Goal: Task Accomplishment & Management: Complete application form

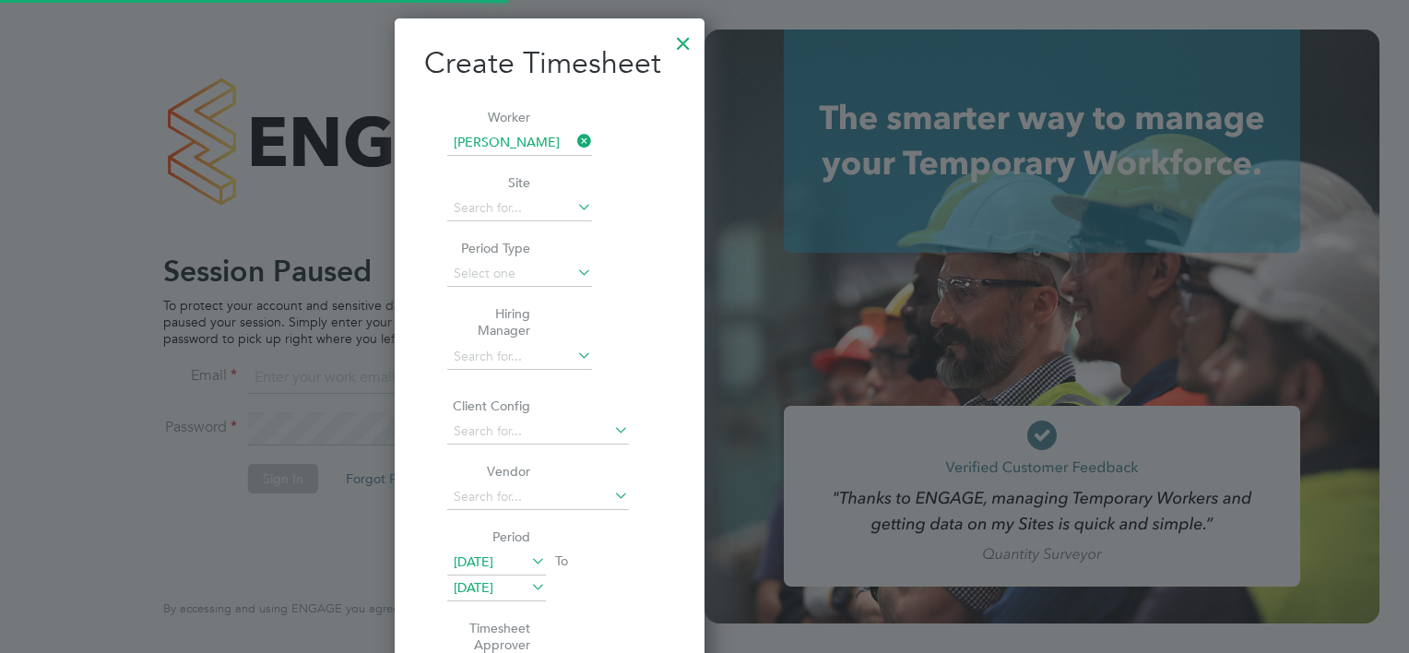
scroll to position [1165, 288]
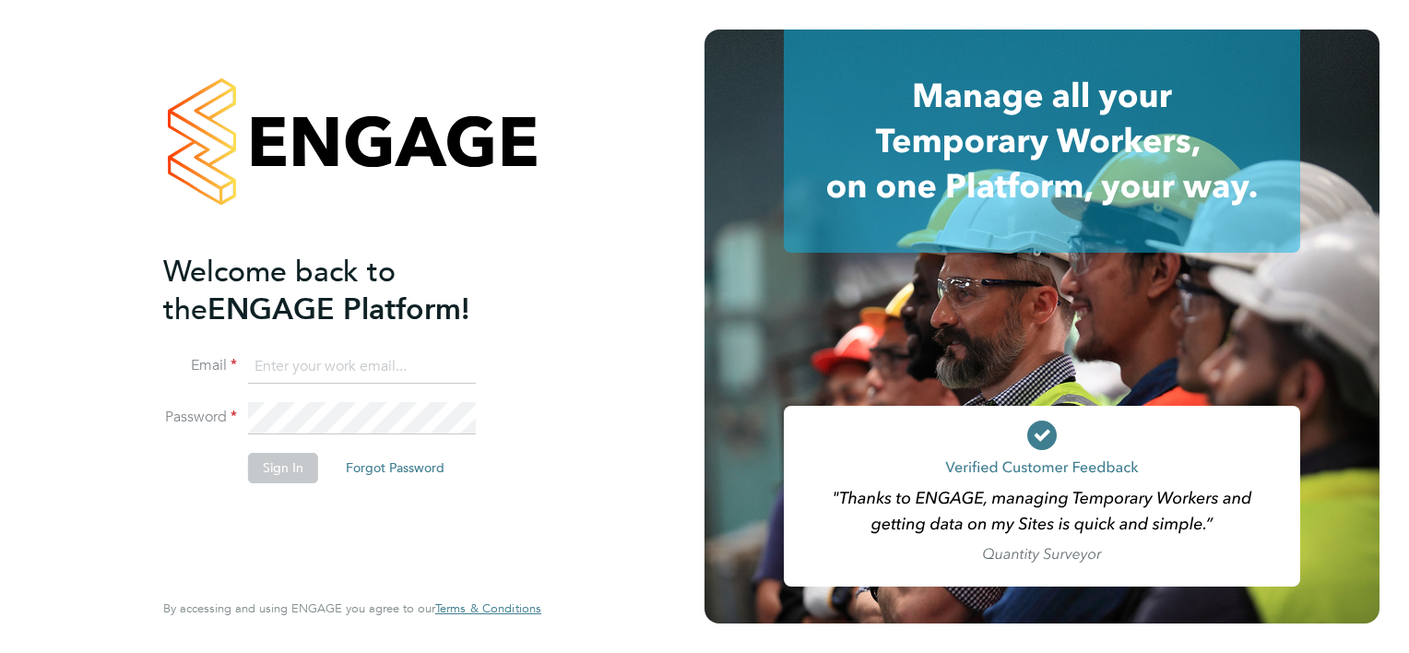
click at [362, 364] on input at bounding box center [362, 366] width 228 height 33
type input "william.Brown@hays.com"
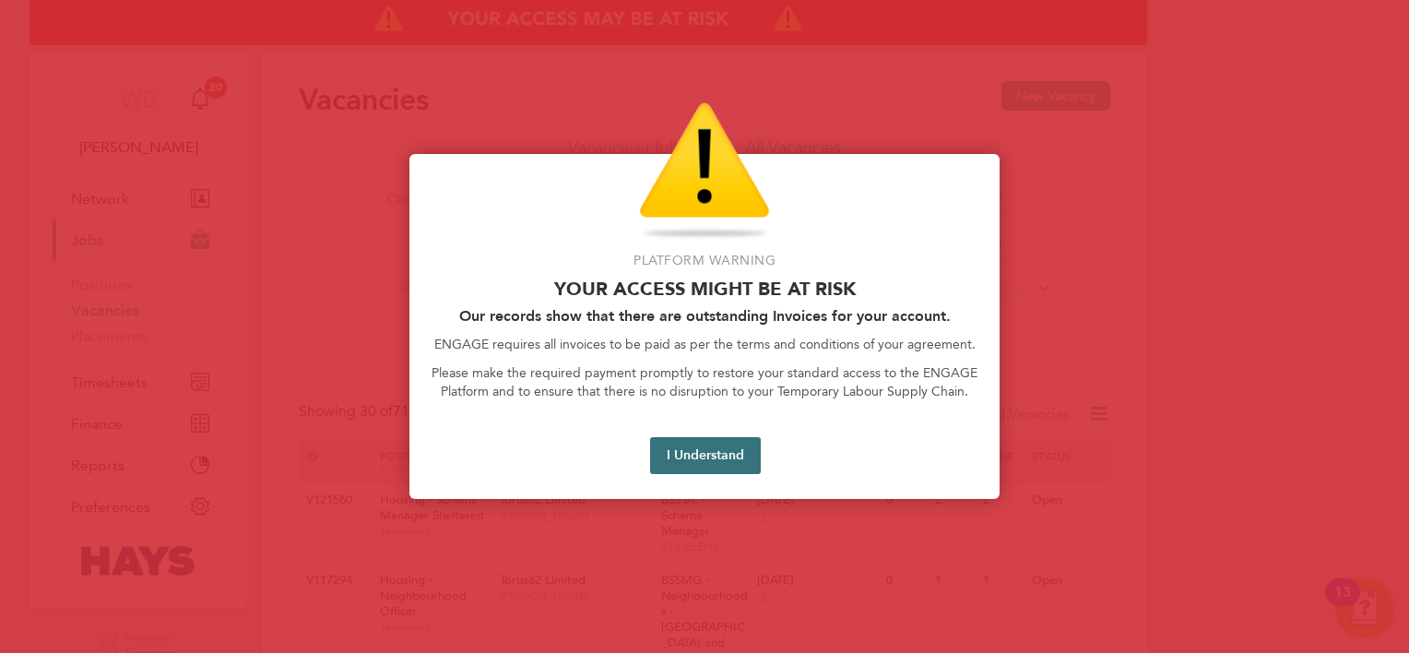
click at [698, 461] on button "I Understand" at bounding box center [705, 455] width 111 height 37
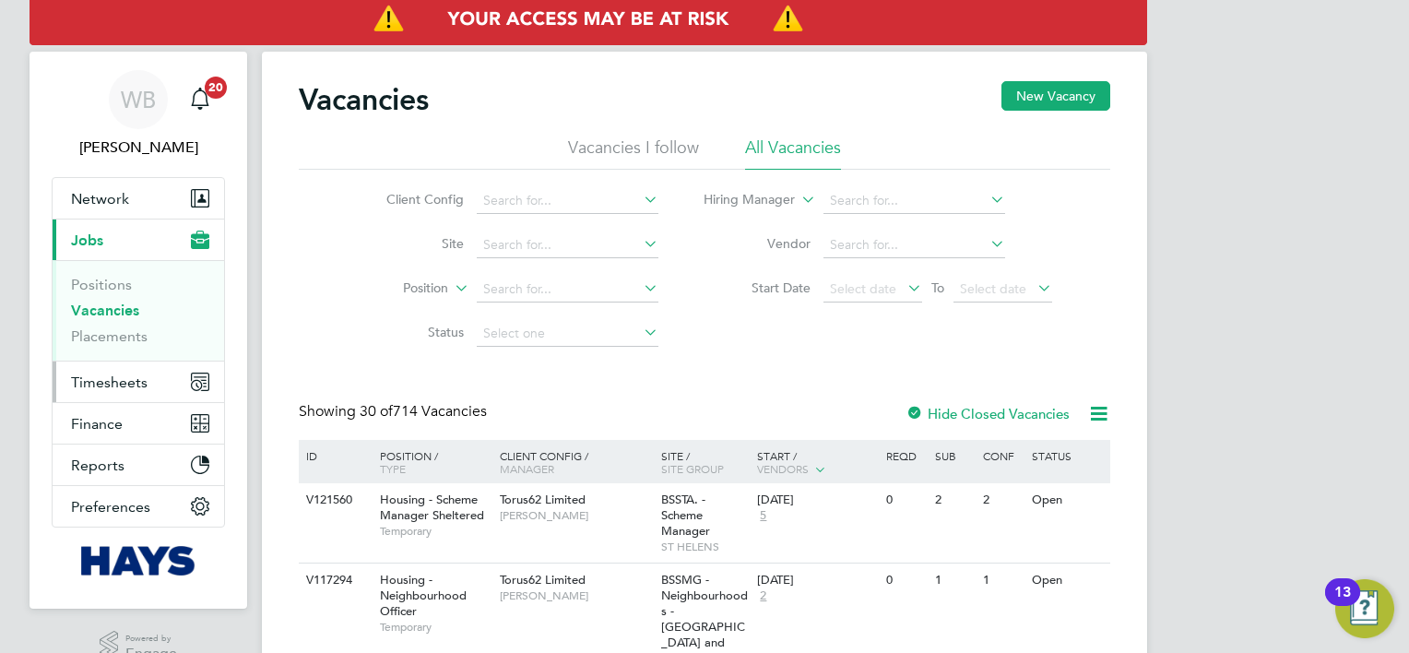
click at [137, 382] on span "Timesheets" at bounding box center [109, 383] width 77 height 18
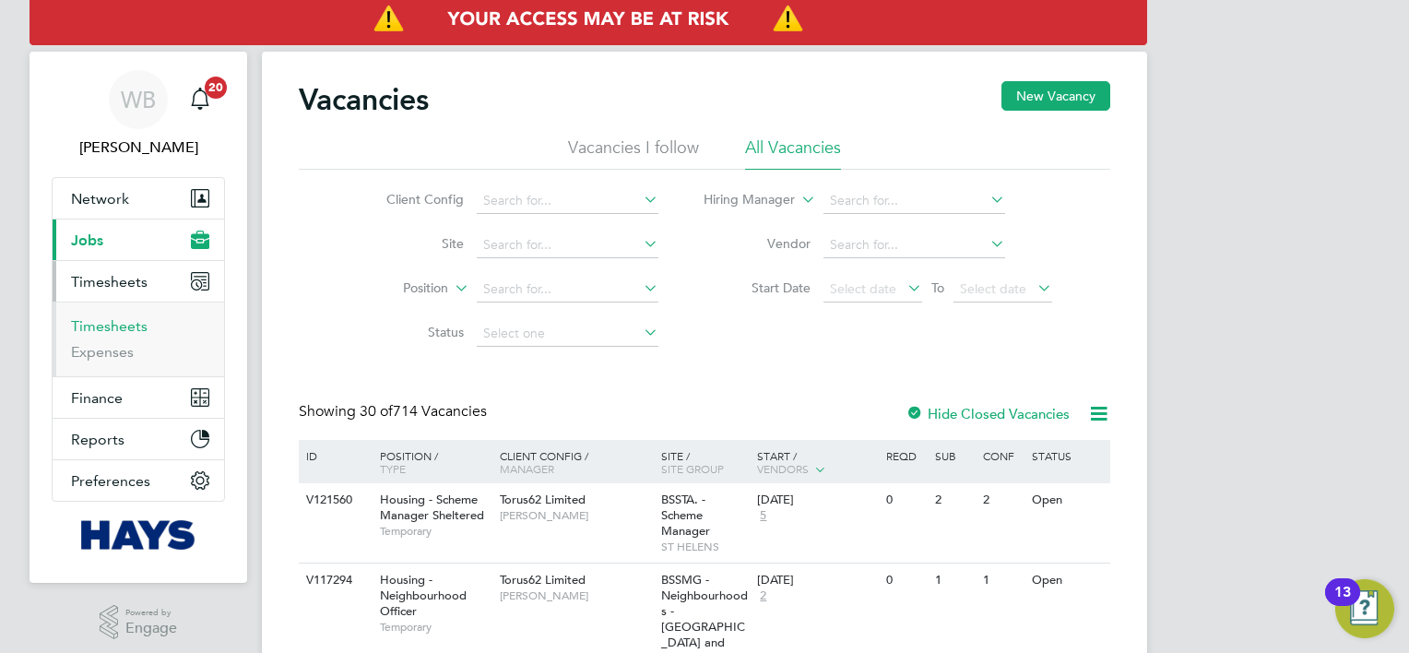
click at [129, 326] on link "Timesheets" at bounding box center [109, 326] width 77 height 18
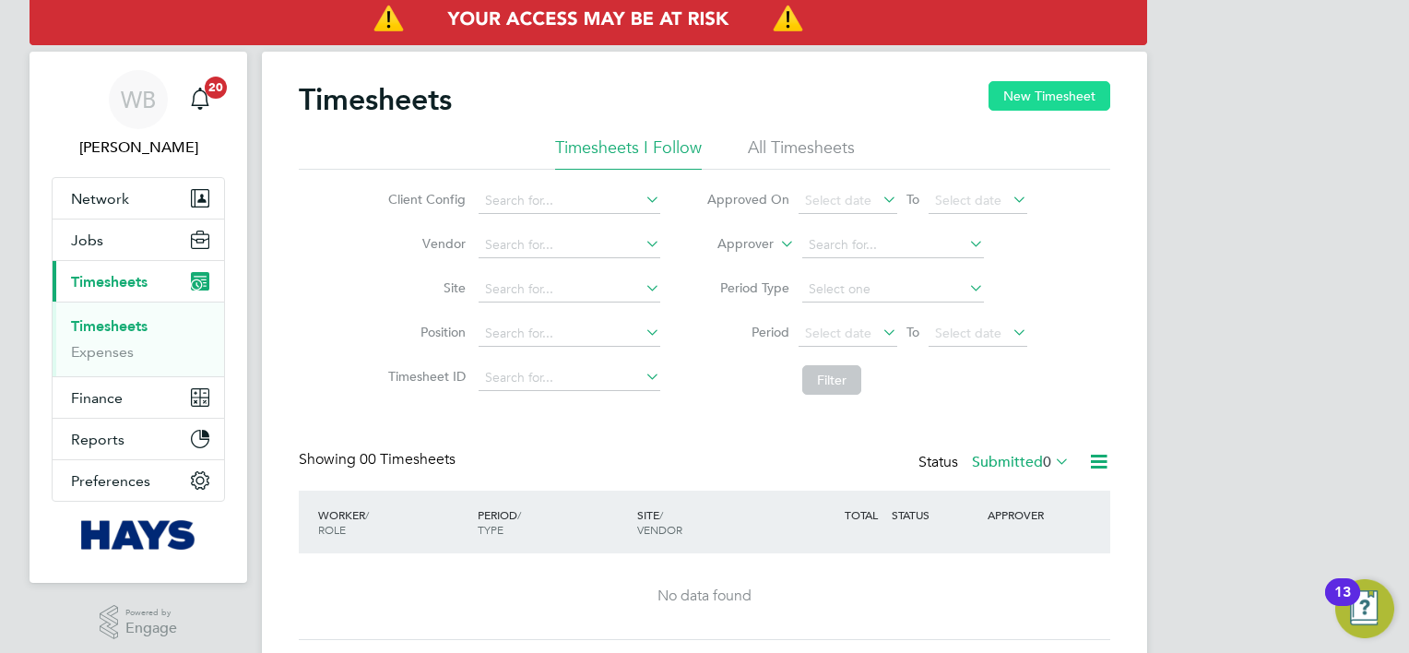
click at [1052, 96] on button "New Timesheet" at bounding box center [1050, 96] width 122 height 30
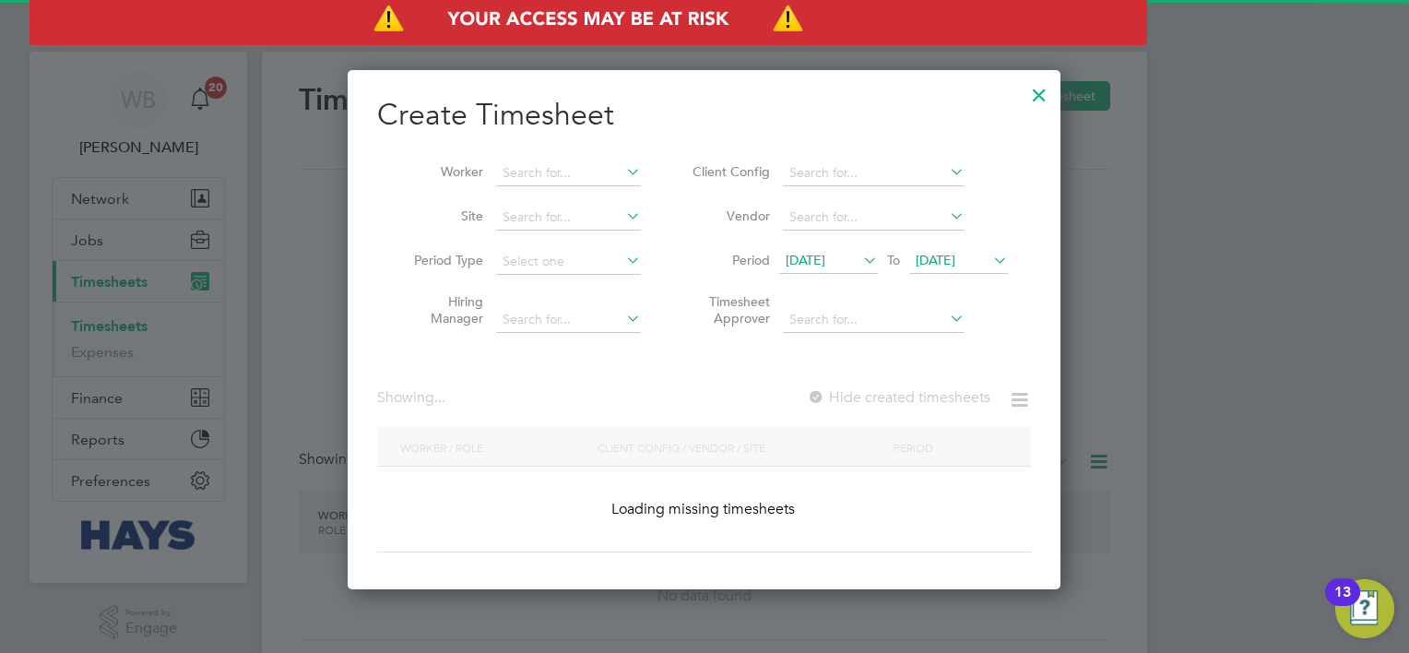
scroll to position [4002, 714]
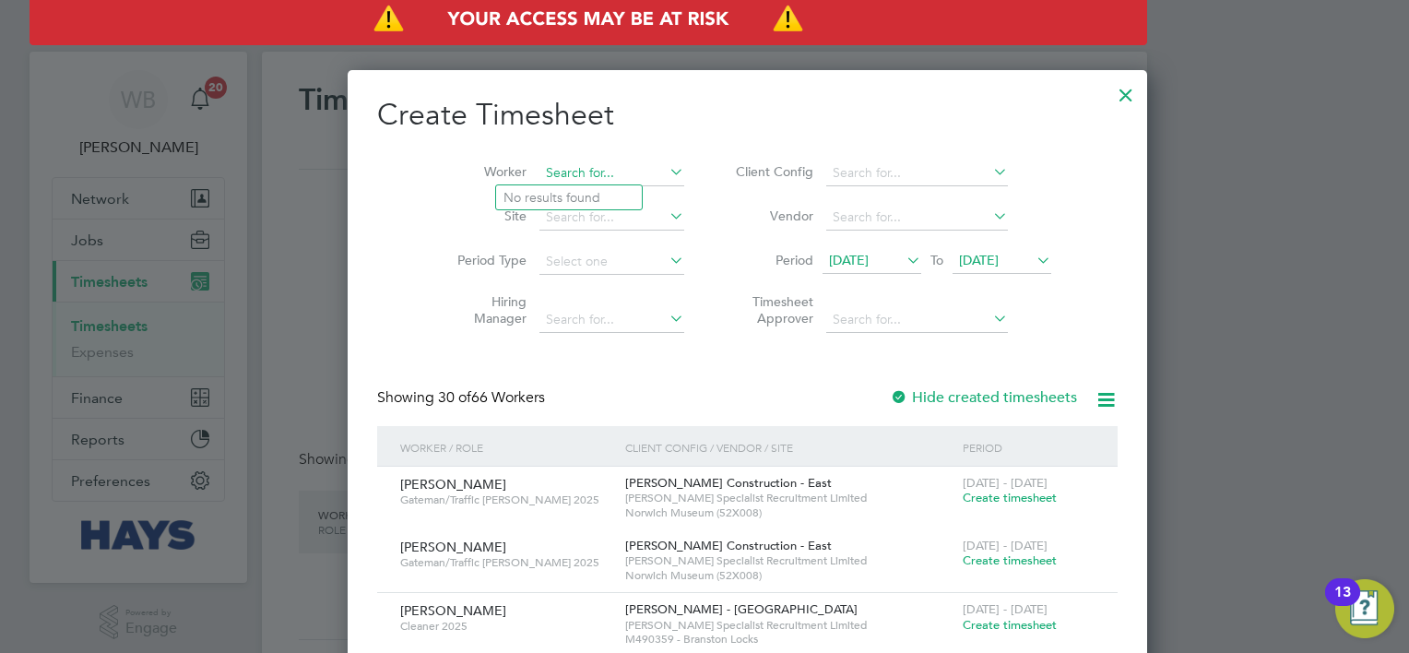
click at [559, 172] on input at bounding box center [612, 173] width 145 height 26
click at [572, 216] on li "Sanch ez [PERSON_NAME]" at bounding box center [582, 222] width 173 height 25
type input "[PERSON_NAME]"
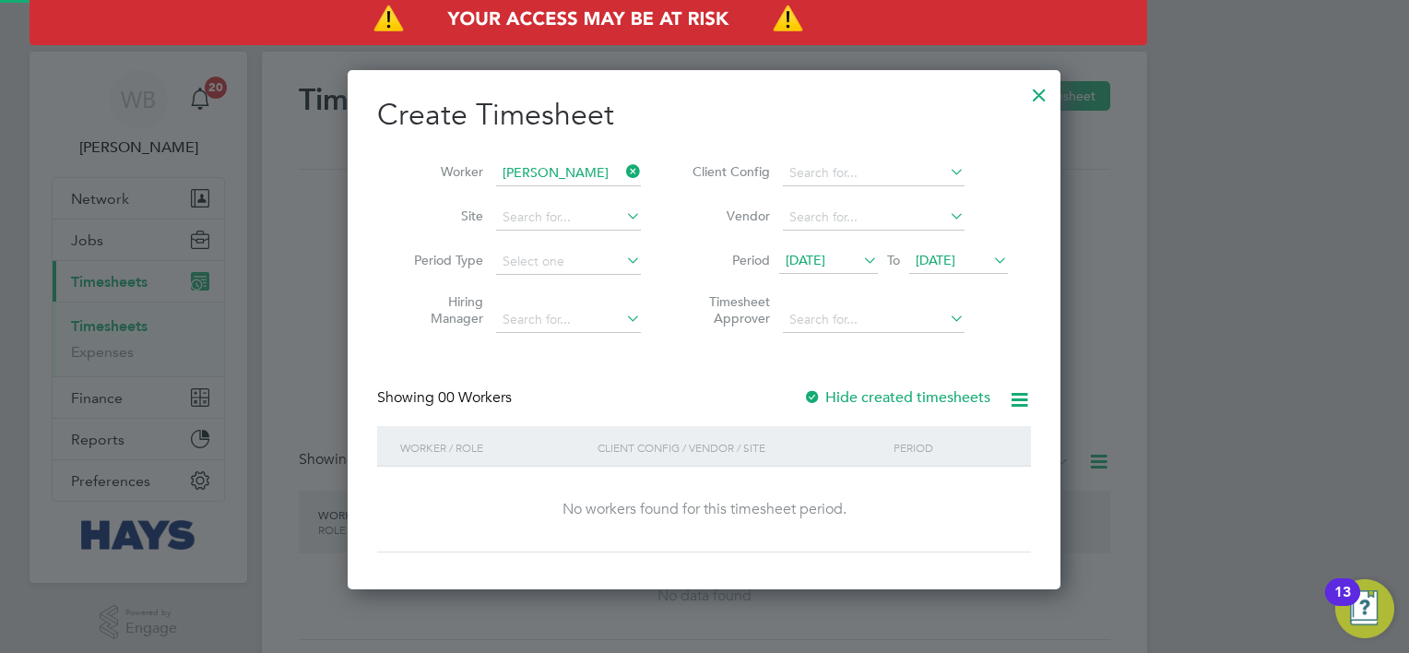
scroll to position [519, 714]
click at [845, 390] on label "Hide created timesheets" at bounding box center [896, 397] width 187 height 18
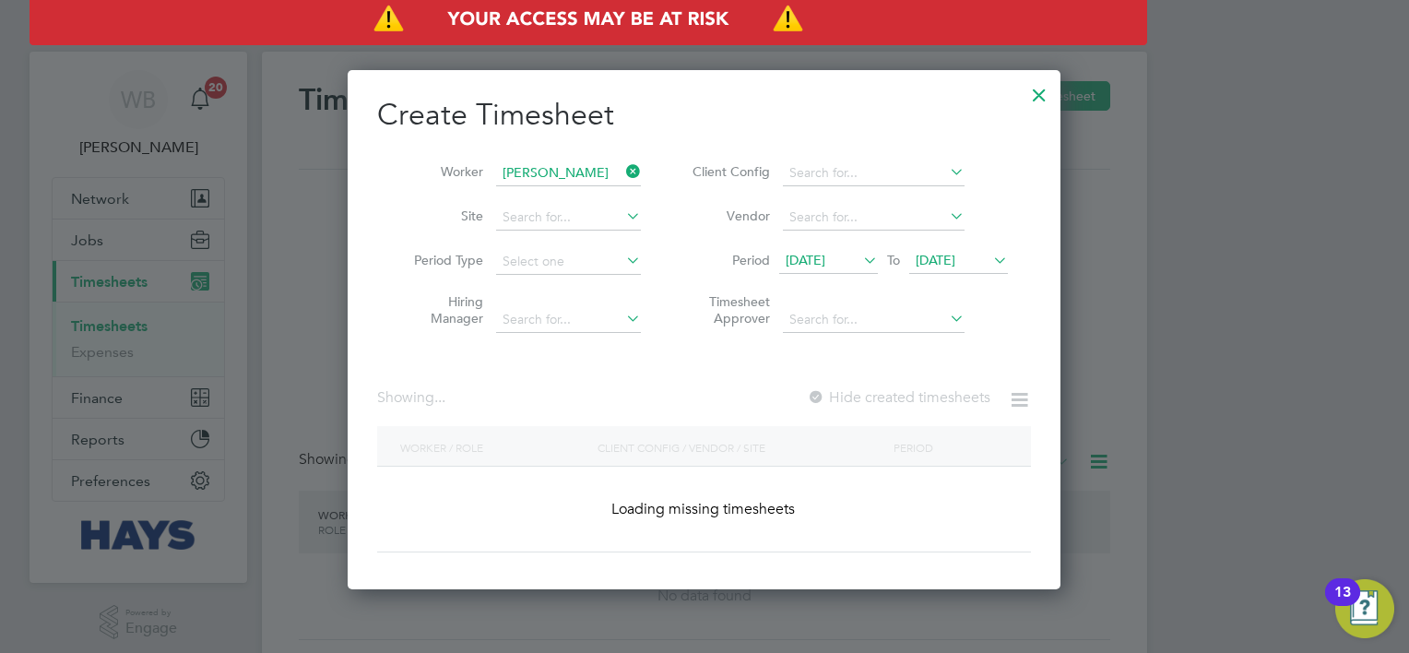
scroll to position [559, 714]
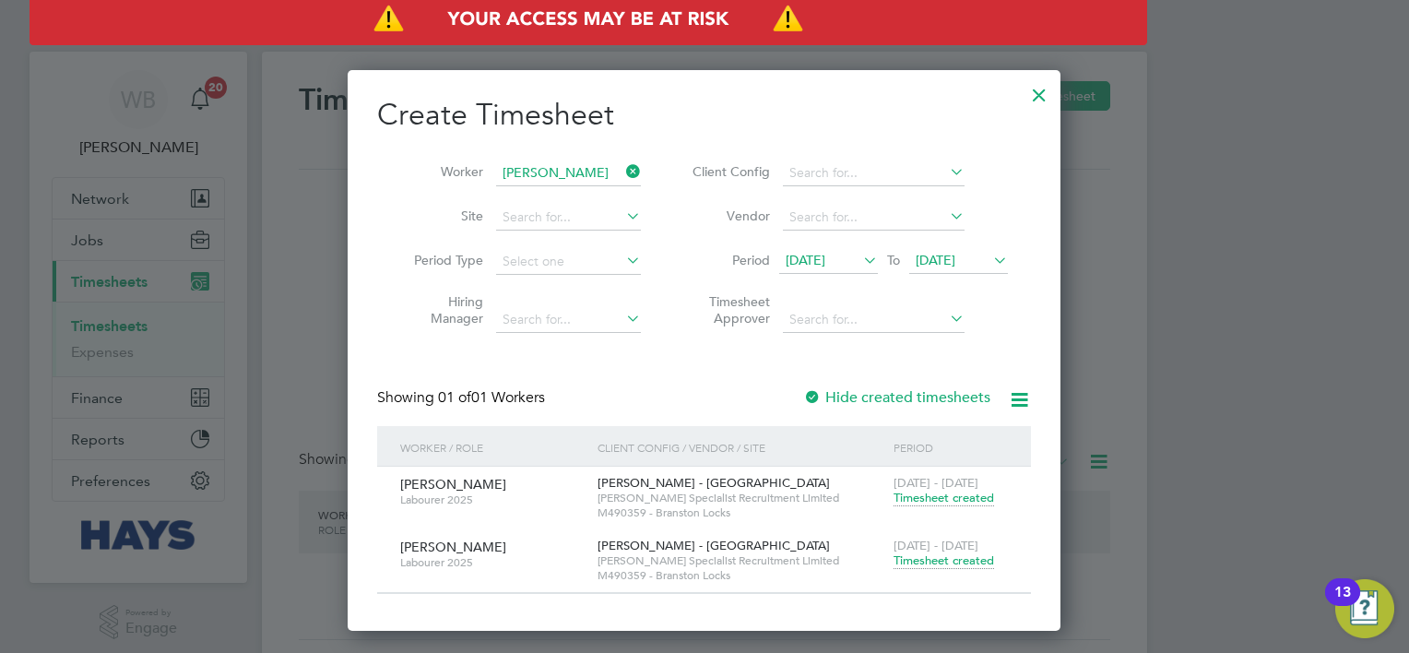
click at [927, 567] on span "Timesheet created" at bounding box center [944, 560] width 101 height 17
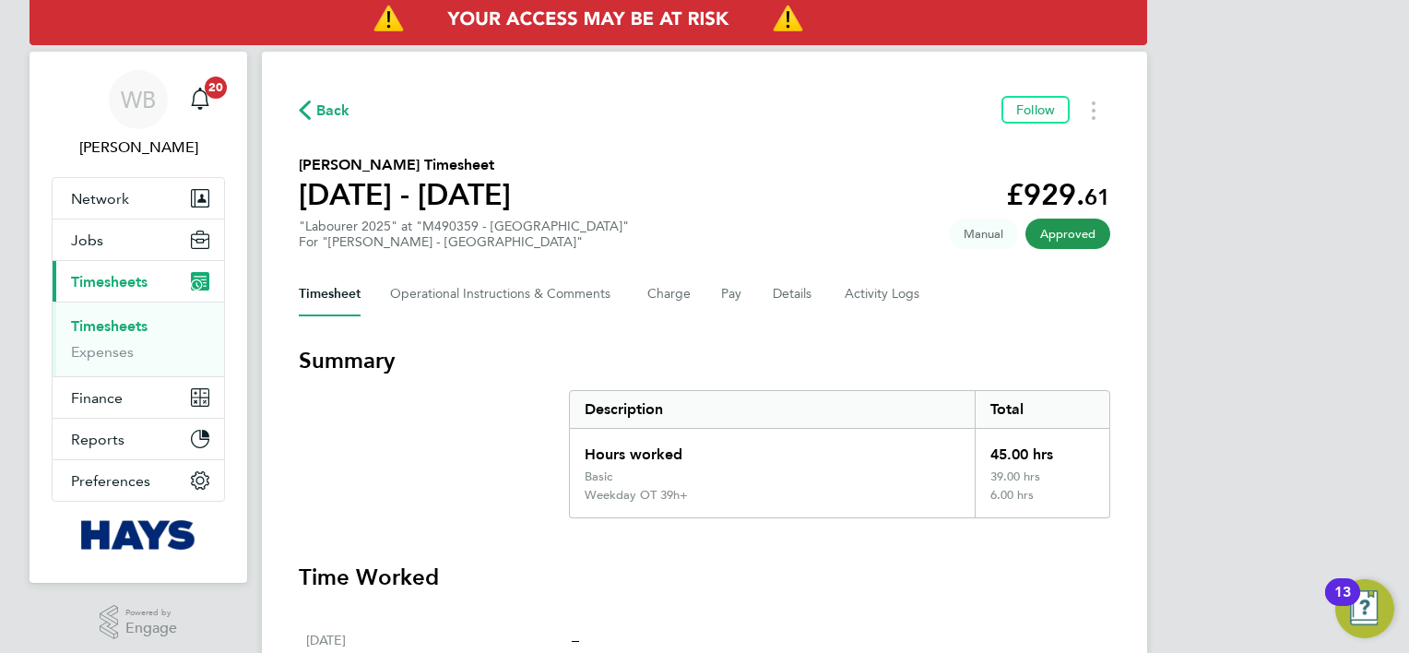
click at [314, 103] on span "Back" at bounding box center [325, 110] width 52 height 18
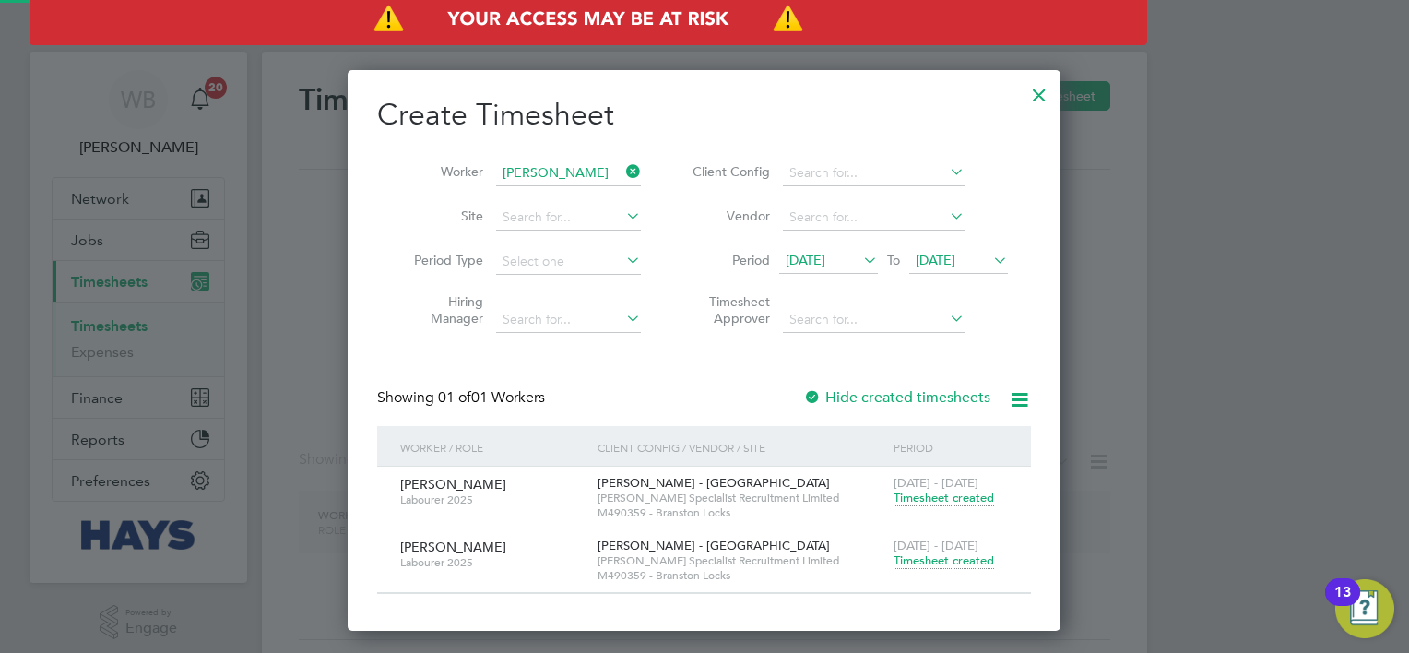
scroll to position [559, 714]
click at [990, 255] on icon at bounding box center [990, 260] width 0 height 26
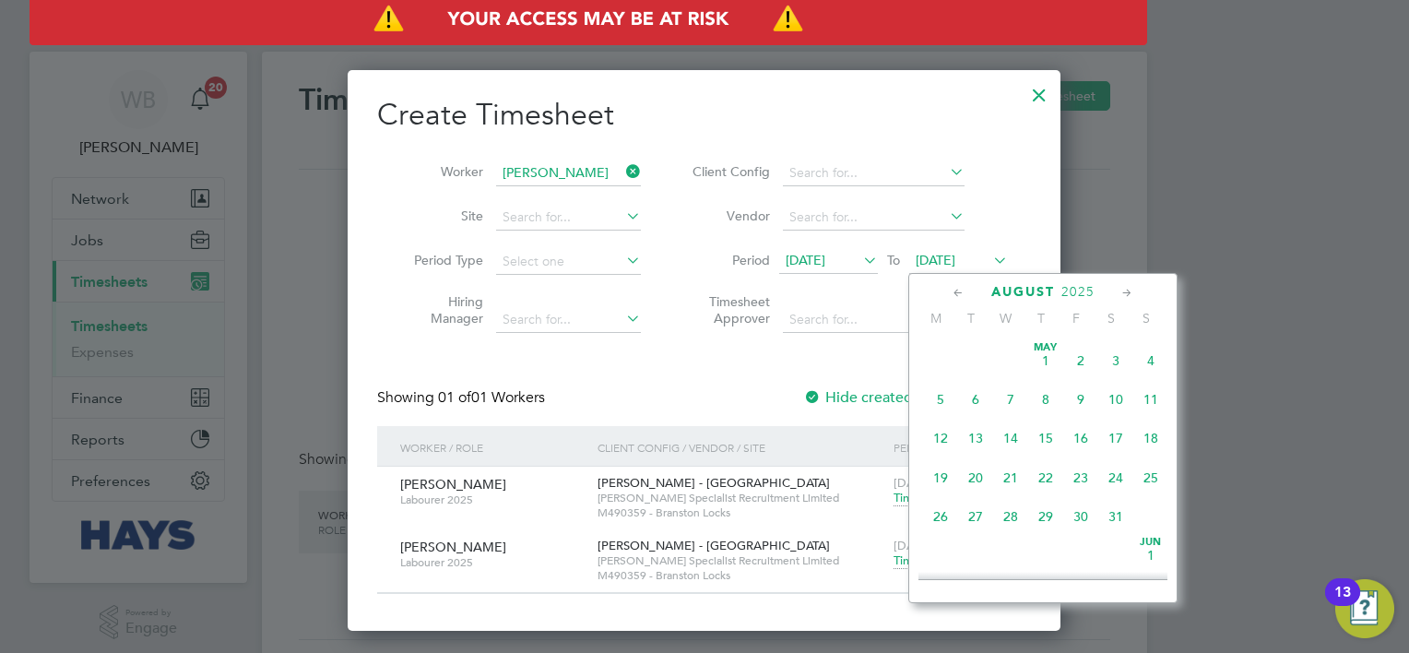
scroll to position [683, 0]
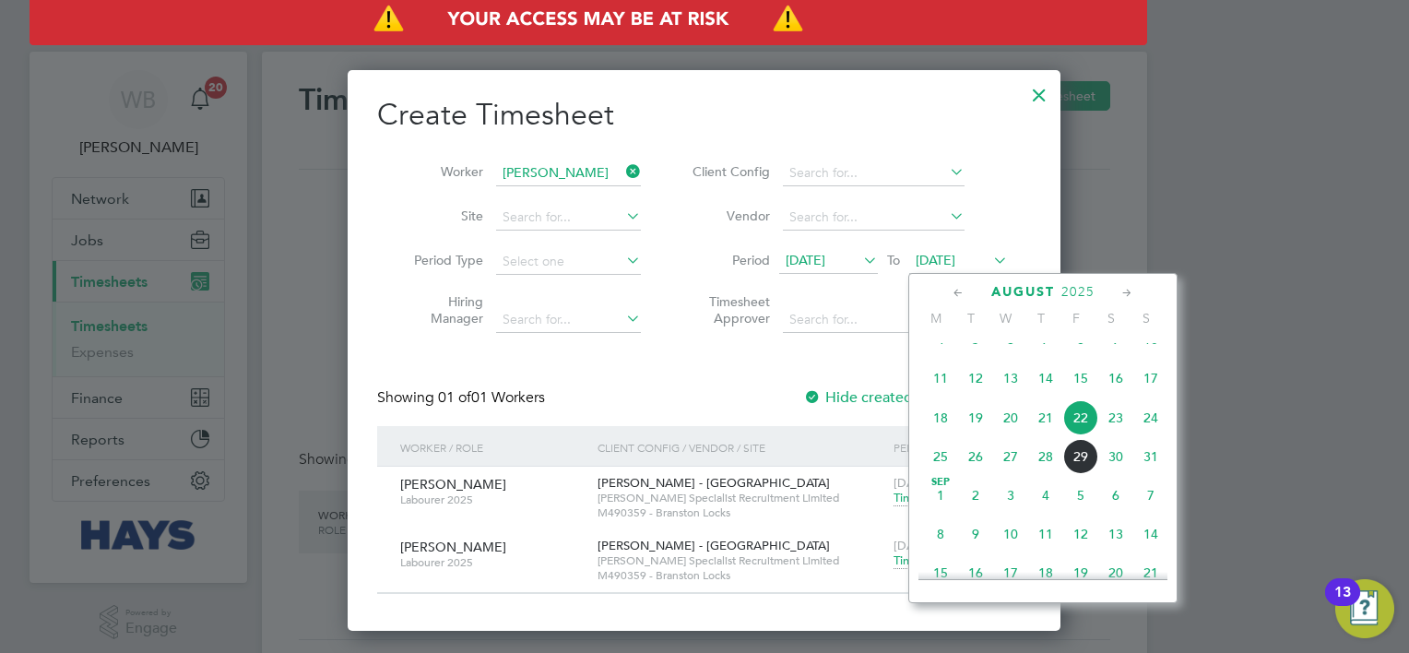
click at [1079, 472] on span "29" at bounding box center [1080, 456] width 35 height 35
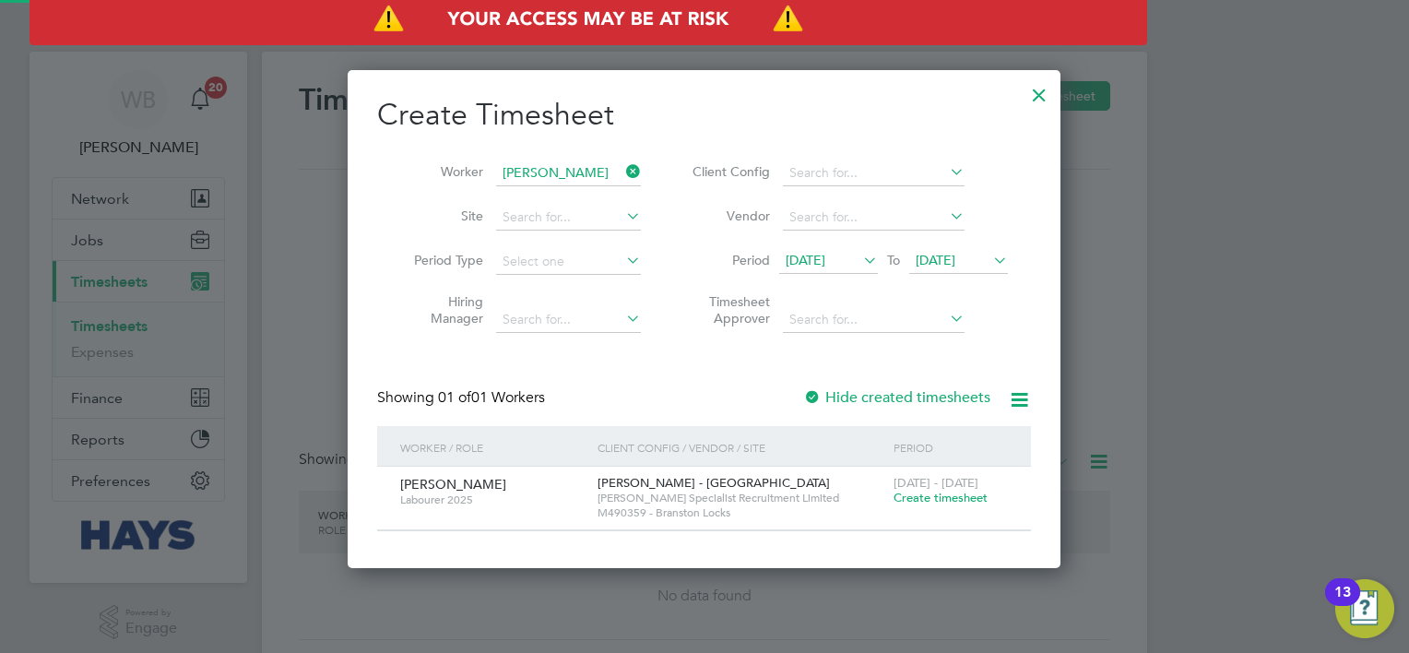
scroll to position [496, 714]
click at [955, 498] on span "Create timesheet" at bounding box center [941, 498] width 94 height 16
